Goal: Share content: Share content

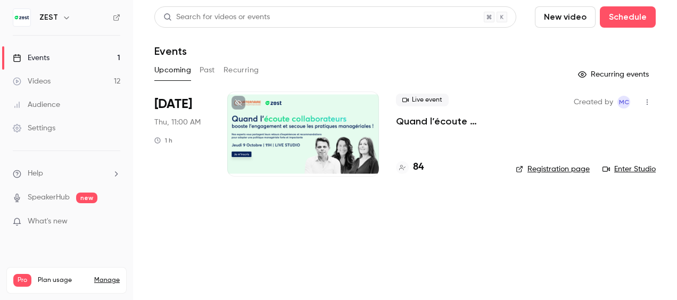
click at [359, 132] on div at bounding box center [303, 134] width 152 height 85
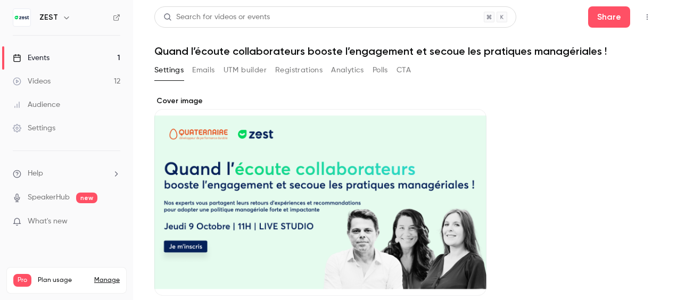
click at [643, 17] on icon "button" at bounding box center [647, 16] width 9 height 7
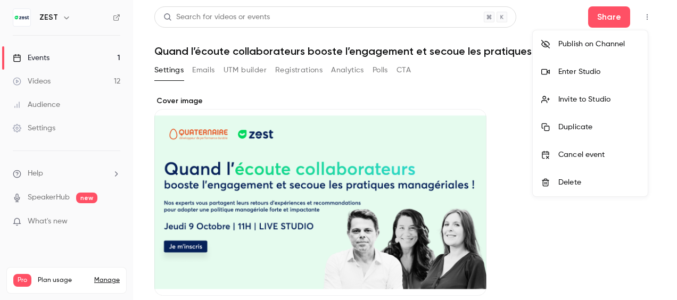
click at [518, 101] on div at bounding box center [338, 150] width 677 height 300
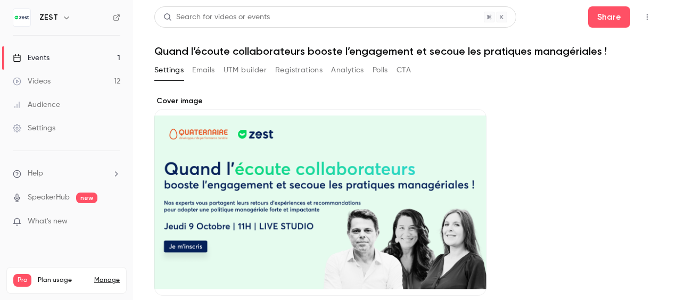
click at [304, 69] on button "Registrations" at bounding box center [298, 70] width 47 height 17
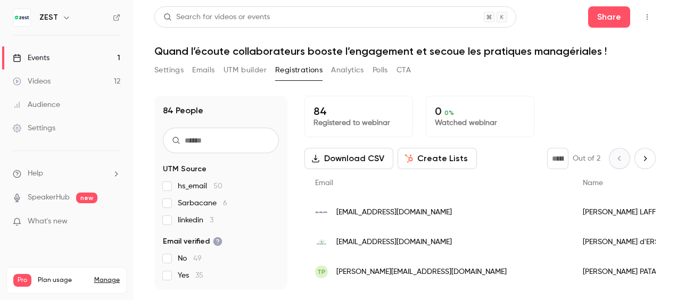
click at [175, 66] on button "Settings" at bounding box center [168, 70] width 29 height 17
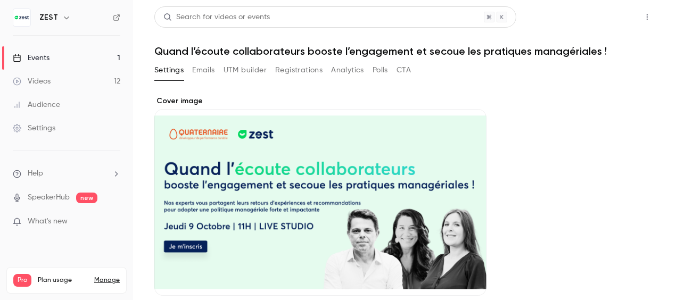
click at [591, 27] on button "Share" at bounding box center [609, 16] width 42 height 21
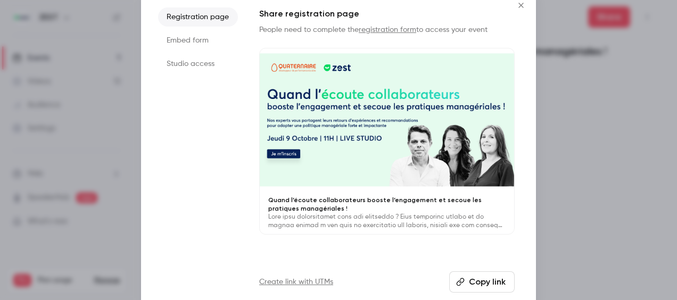
click at [481, 285] on button "Copy link" at bounding box center [482, 282] width 66 height 21
